Goal: Transaction & Acquisition: Purchase product/service

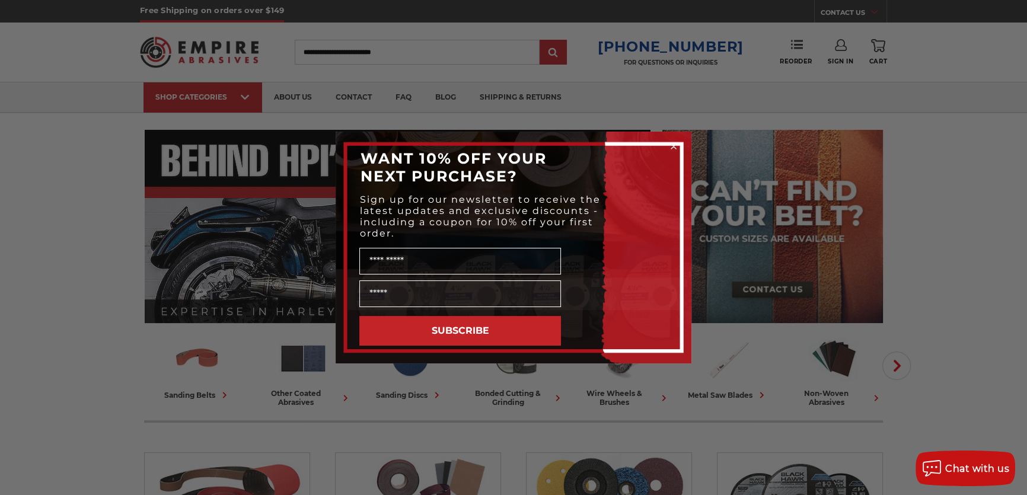
click at [675, 145] on icon "Close dialog" at bounding box center [673, 146] width 5 height 5
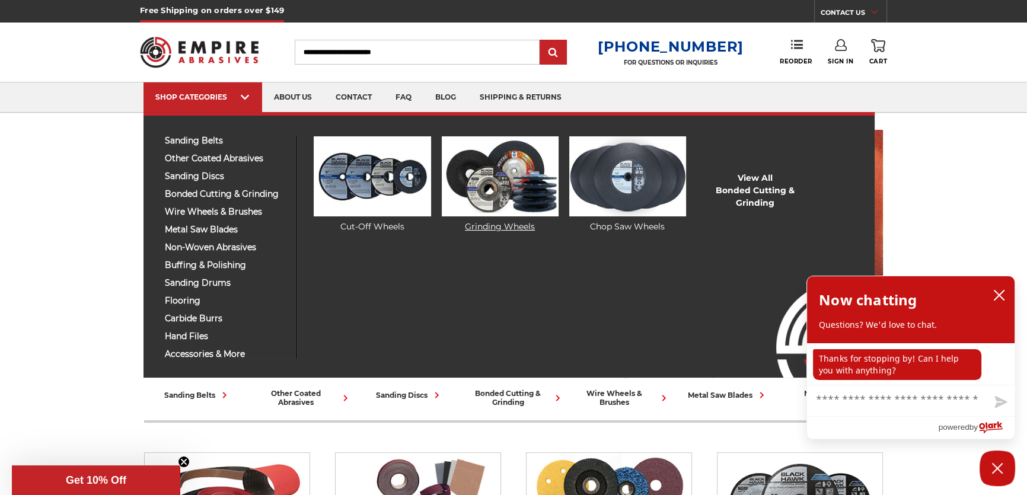
click at [525, 224] on link "Grinding Wheels" at bounding box center [500, 184] width 117 height 97
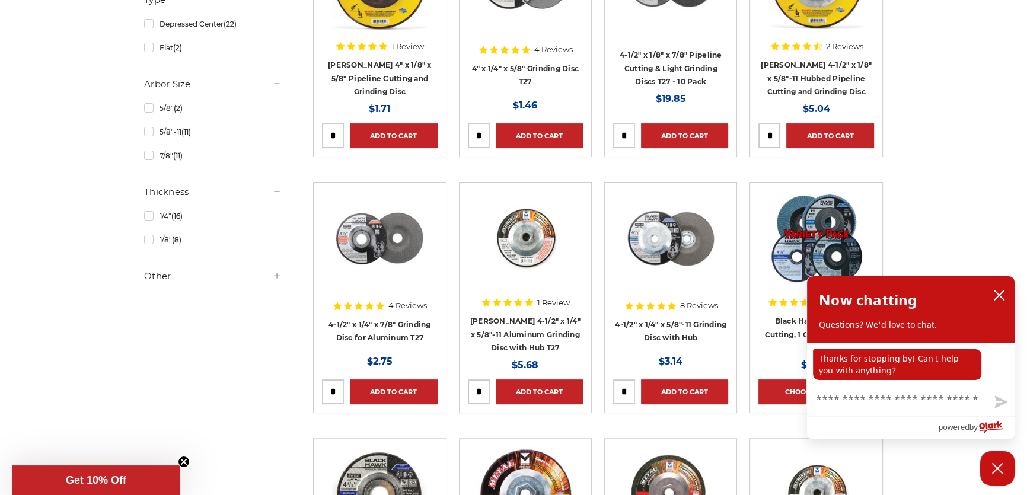
scroll to position [485, 0]
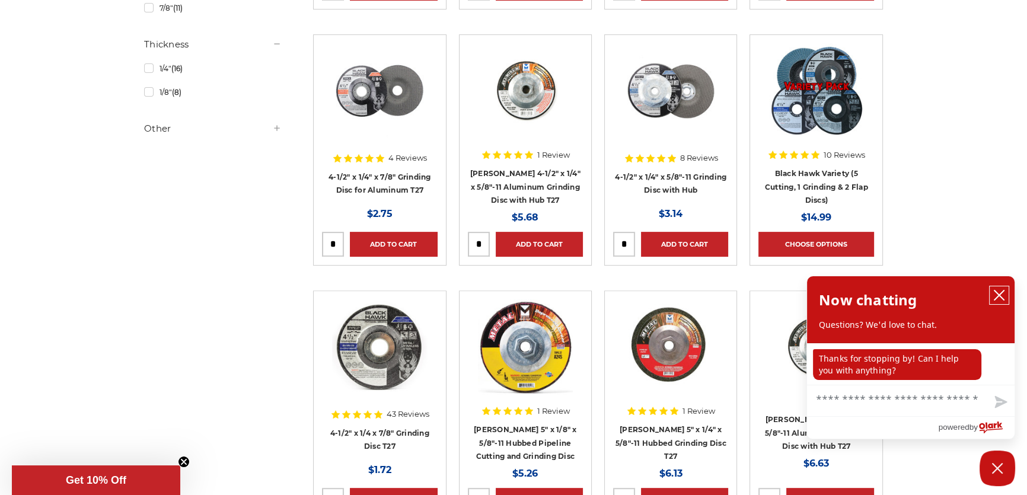
click at [994, 298] on icon "close chatbox" at bounding box center [1000, 295] width 12 height 12
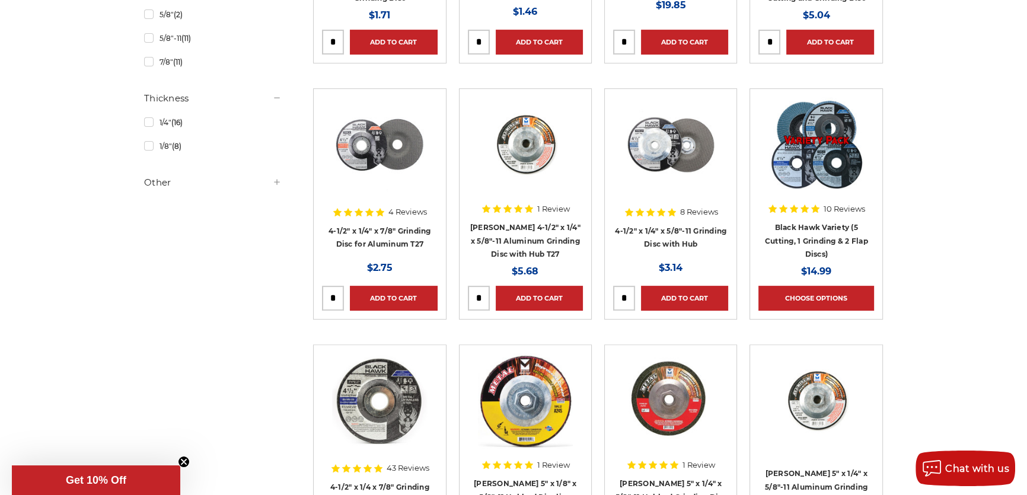
scroll to position [107, 0]
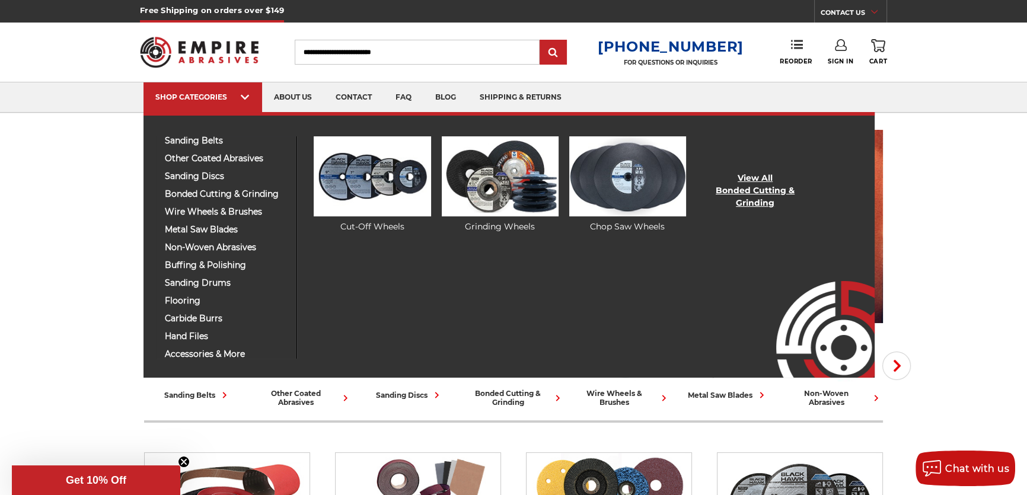
click at [740, 196] on link "View All Bonded Cutting & Grinding" at bounding box center [755, 190] width 117 height 37
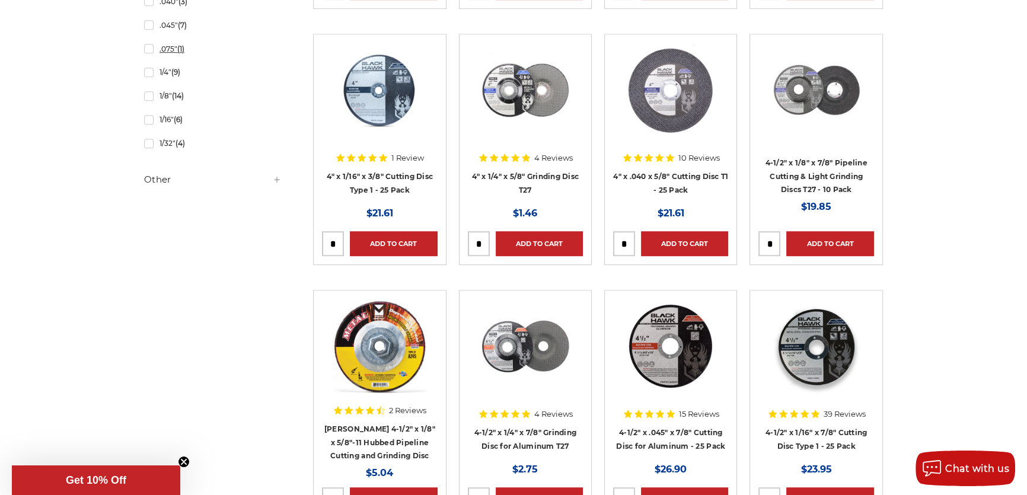
scroll to position [755, 0]
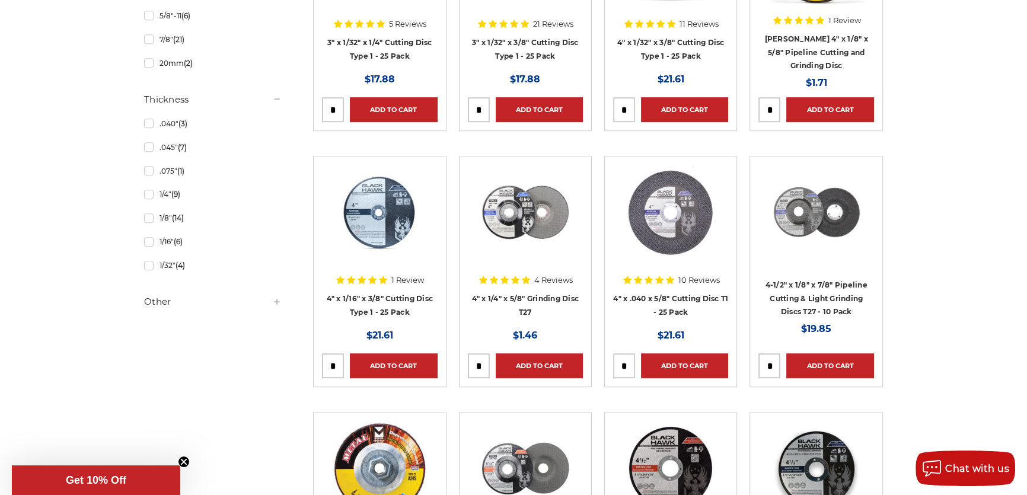
click at [279, 301] on icon at bounding box center [276, 301] width 9 height 9
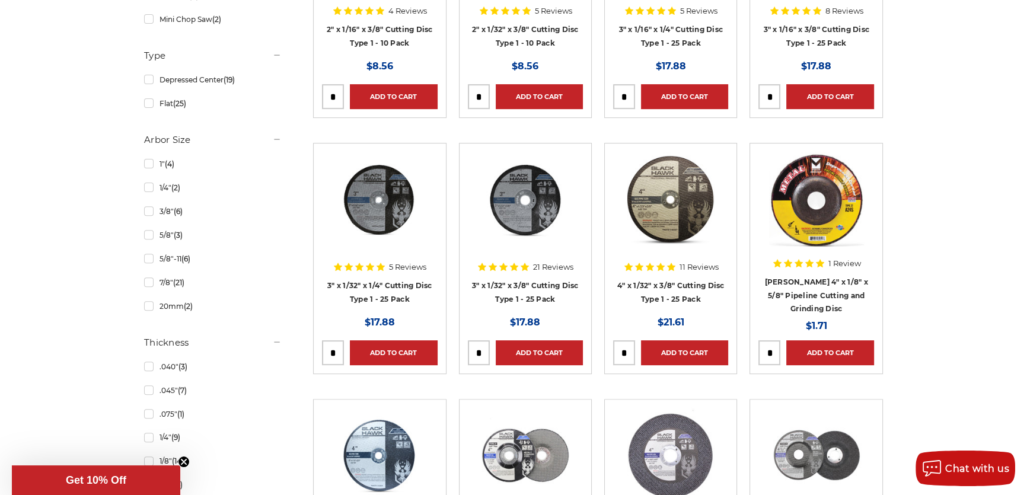
scroll to position [485, 0]
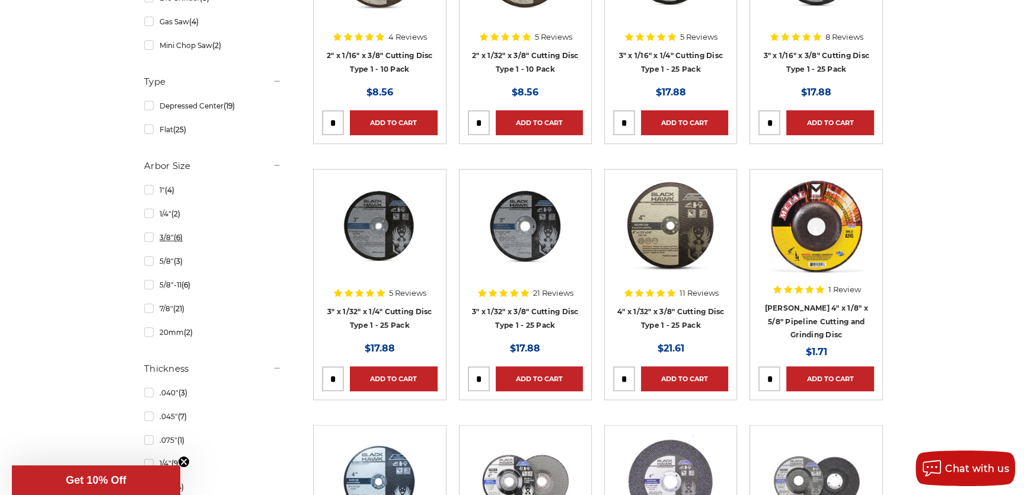
click at [152, 238] on link "3/8" (6)" at bounding box center [213, 237] width 138 height 21
